Goal: Task Accomplishment & Management: Manage account settings

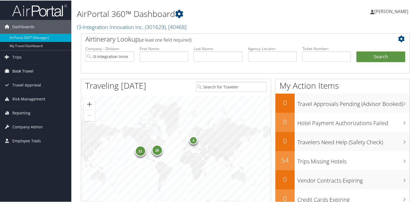
click at [31, 73] on span "Book Travel" at bounding box center [22, 71] width 21 height 14
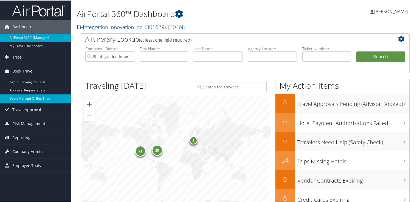
click at [30, 98] on link "Book/Manage Online Trips" at bounding box center [35, 98] width 71 height 8
click at [29, 149] on span "Company Admin" at bounding box center [27, 152] width 30 height 14
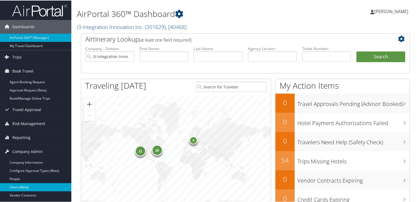
click at [28, 187] on link "Users (Beta)" at bounding box center [35, 187] width 71 height 8
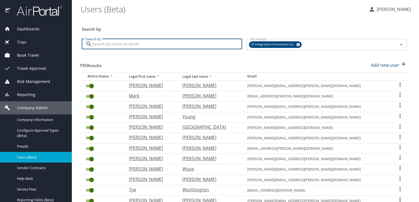
click at [144, 45] on input "Search by" at bounding box center [167, 44] width 150 height 10
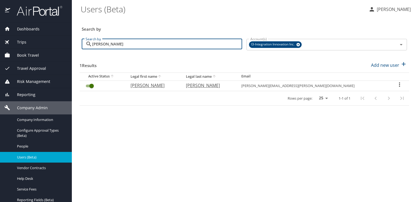
type input "[PERSON_NAME]"
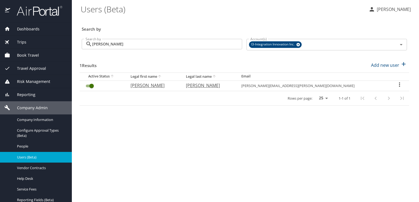
click at [397, 84] on icon "User Search Table" at bounding box center [399, 84] width 7 height 7
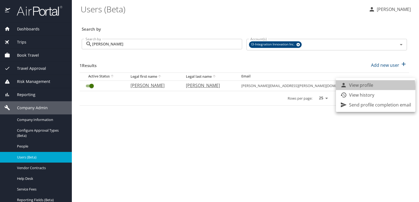
click at [374, 87] on li "View profile" at bounding box center [376, 85] width 80 height 10
select select "US"
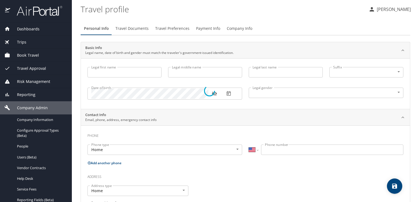
select select "US"
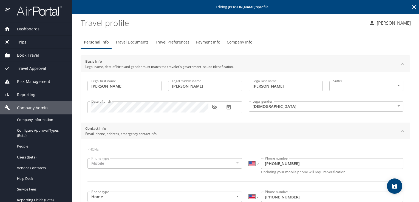
type input "Joshua"
type input "David"
type input "Kalin"
type input "Male"
click at [139, 41] on span "Travel Documents" at bounding box center [131, 42] width 33 height 7
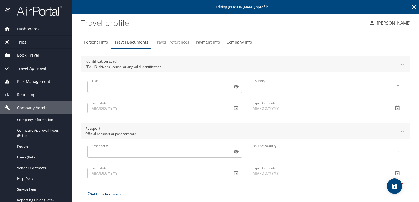
click at [163, 42] on span "Travel Preferences" at bounding box center [172, 42] width 34 height 7
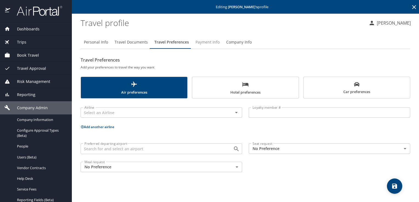
click at [210, 40] on span "Payment Info" at bounding box center [208, 42] width 24 height 7
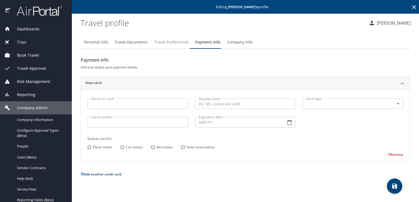
click at [159, 43] on span "Travel Preferences" at bounding box center [171, 42] width 34 height 7
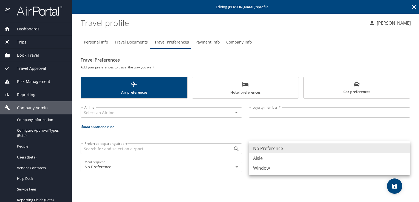
click at [405, 148] on body "Dashboards AirPortal 360™ Manager My Travel Dashboard Trips Airtinerary® Lookup…" at bounding box center [209, 101] width 419 height 202
click at [285, 167] on li "Window" at bounding box center [330, 168] width 162 height 10
type input "Window"
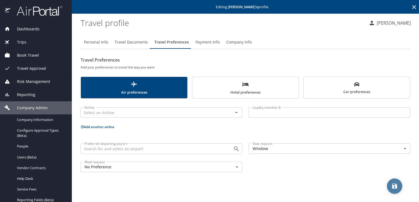
click at [394, 185] on icon "save" at bounding box center [394, 186] width 5 height 5
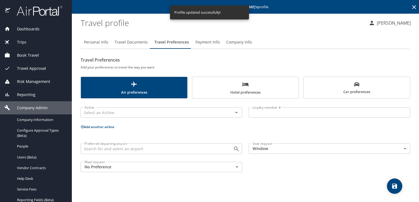
click at [34, 55] on span "Book Travel" at bounding box center [24, 55] width 29 height 6
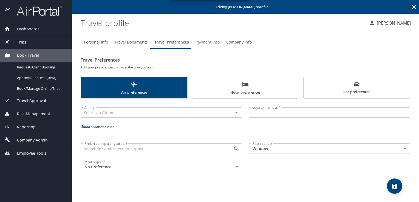
click at [207, 39] on span "Payment Info" at bounding box center [208, 42] width 24 height 7
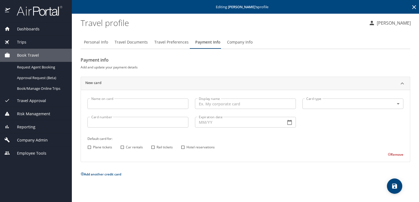
click at [413, 7] on icon at bounding box center [414, 7] width 7 height 7
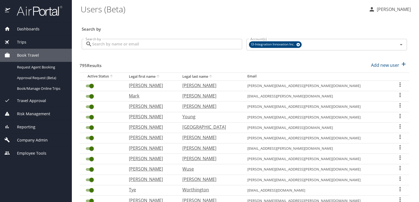
click at [162, 46] on input "Search by" at bounding box center [167, 44] width 150 height 10
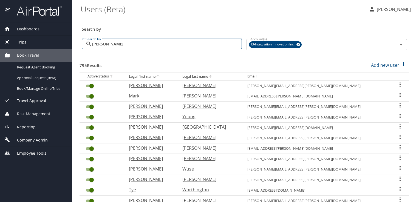
type input "kalin"
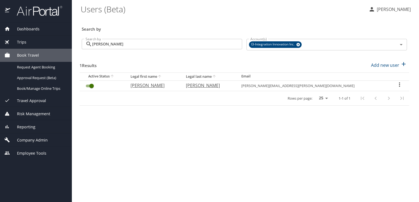
click at [398, 82] on icon "User Search Table" at bounding box center [399, 84] width 7 height 7
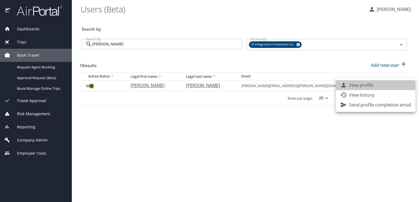
click at [374, 86] on li "View profile" at bounding box center [376, 85] width 80 height 10
select select "US"
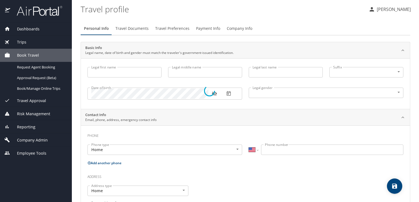
type input "Joshua"
type input "David"
type input "Kalin"
type input "Male"
select select "US"
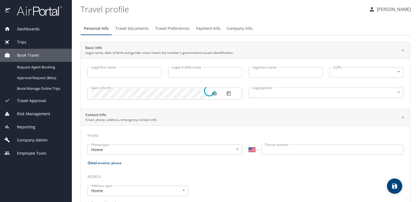
select select "US"
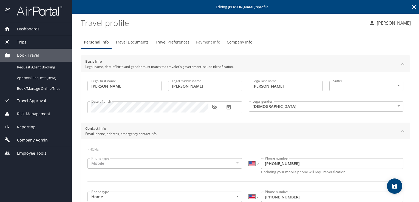
click at [207, 44] on span "Payment Info" at bounding box center [208, 42] width 24 height 7
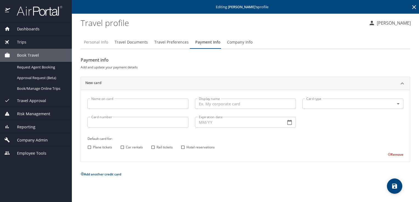
click at [98, 44] on span "Personal Info" at bounding box center [96, 42] width 24 height 7
select select "US"
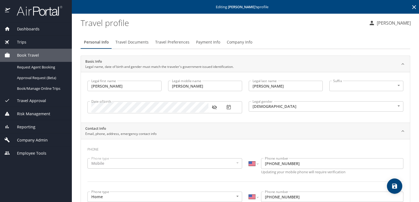
click at [412, 7] on icon at bounding box center [414, 7] width 4 height 4
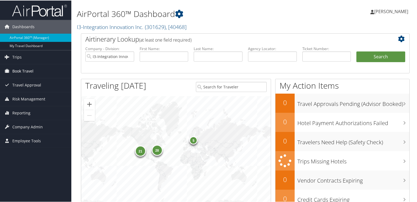
click at [26, 70] on span "Book Travel" at bounding box center [22, 71] width 21 height 14
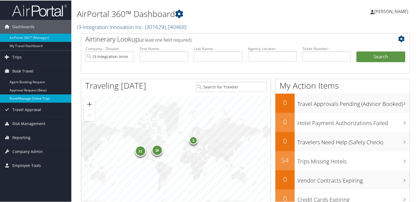
click at [25, 98] on link "Book/Manage Online Trips" at bounding box center [35, 98] width 71 height 8
click at [34, 150] on span "Company Admin" at bounding box center [27, 152] width 30 height 14
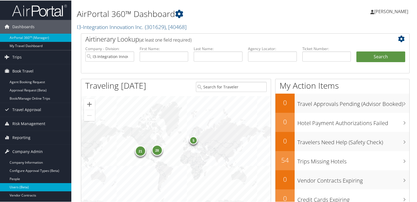
click at [26, 184] on link "Users (Beta)" at bounding box center [35, 187] width 71 height 8
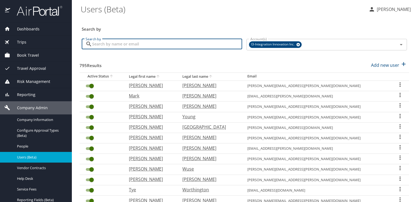
click at [131, 43] on input "Search by" at bounding box center [167, 44] width 150 height 10
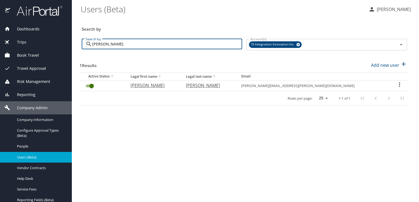
type input "kalin"
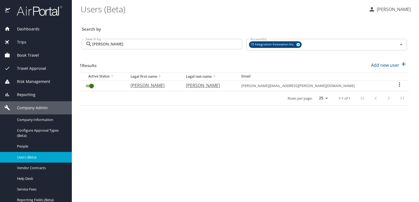
click at [396, 83] on icon "User Search Table" at bounding box center [399, 84] width 7 height 7
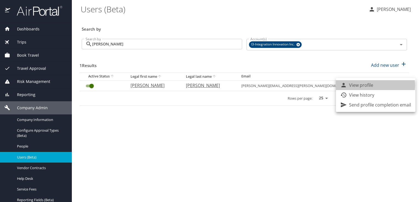
click at [369, 86] on p "View profile" at bounding box center [361, 85] width 24 height 7
select select "US"
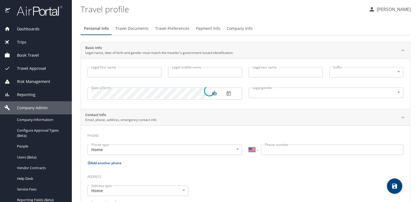
type input "Joshua"
type input "David"
type input "Kalin"
type input "Male"
select select "US"
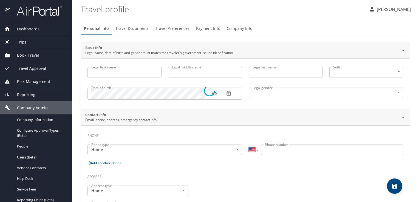
select select "US"
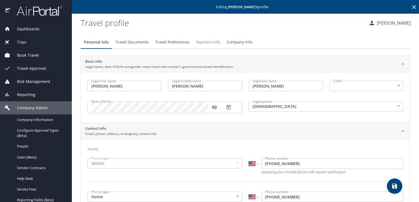
click at [211, 45] on span "Payment Info" at bounding box center [208, 42] width 24 height 7
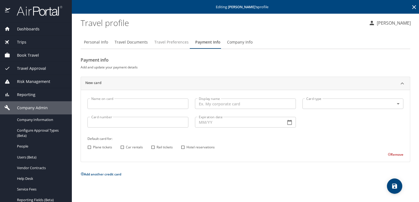
click at [179, 39] on span "Travel Preferences" at bounding box center [171, 42] width 34 height 7
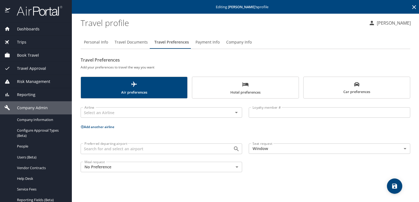
drag, startPoint x: 179, startPoint y: 39, endPoint x: 208, endPoint y: 40, distance: 28.3
click at [208, 40] on div "Personal Info Travel Documents Travel Preferences Payment Info Company Info" at bounding box center [246, 42] width 330 height 13
click at [208, 40] on span "Payment Info" at bounding box center [208, 42] width 24 height 7
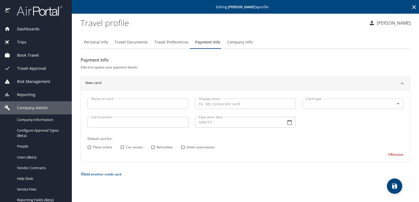
click at [414, 7] on icon at bounding box center [414, 7] width 4 height 4
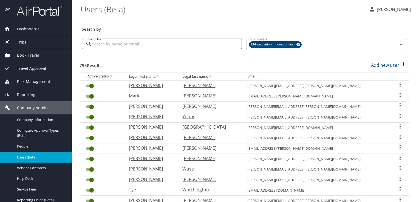
click at [171, 42] on input "Search by" at bounding box center [167, 44] width 150 height 10
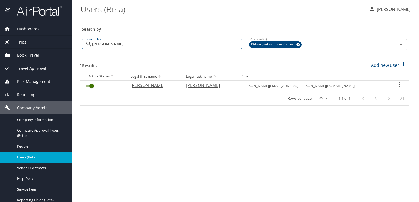
type input "kalin"
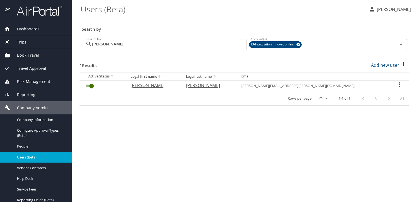
click at [396, 84] on icon "User Search Table" at bounding box center [399, 84] width 7 height 7
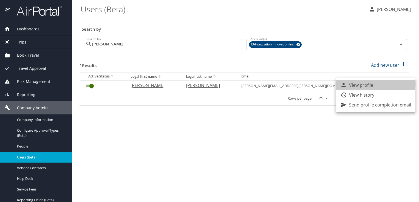
click at [368, 84] on p "View profile" at bounding box center [361, 85] width 24 height 7
select select "US"
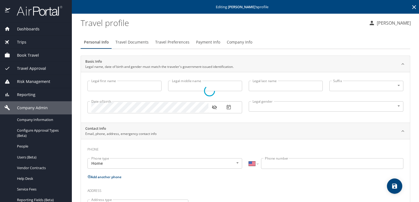
type input "Joshua"
type input "David"
type input "Kalin"
type input "Male"
select select "US"
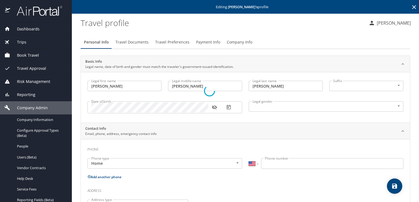
select select "US"
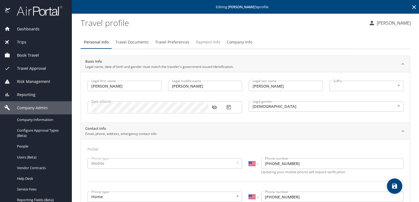
click at [211, 41] on span "Payment Info" at bounding box center [208, 42] width 24 height 7
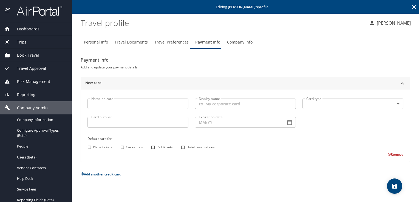
click at [415, 7] on icon at bounding box center [414, 7] width 7 height 7
